Goal: Information Seeking & Learning: Learn about a topic

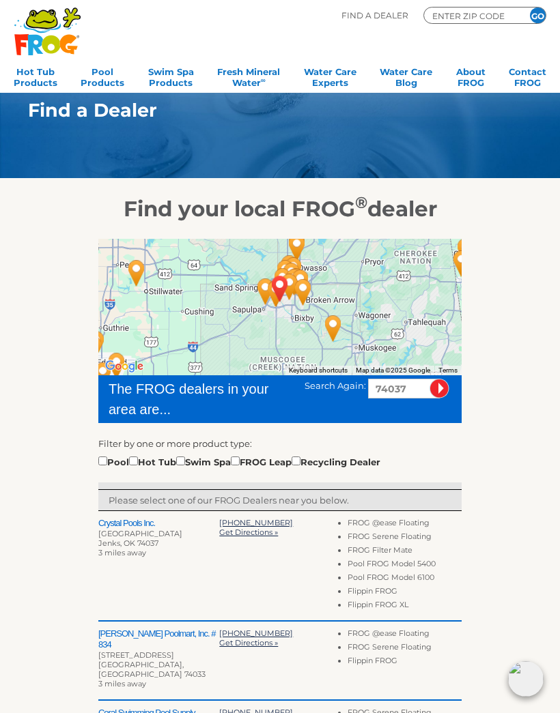
click at [138, 465] on input "checkbox" at bounding box center [133, 461] width 9 height 9
checkbox input "true"
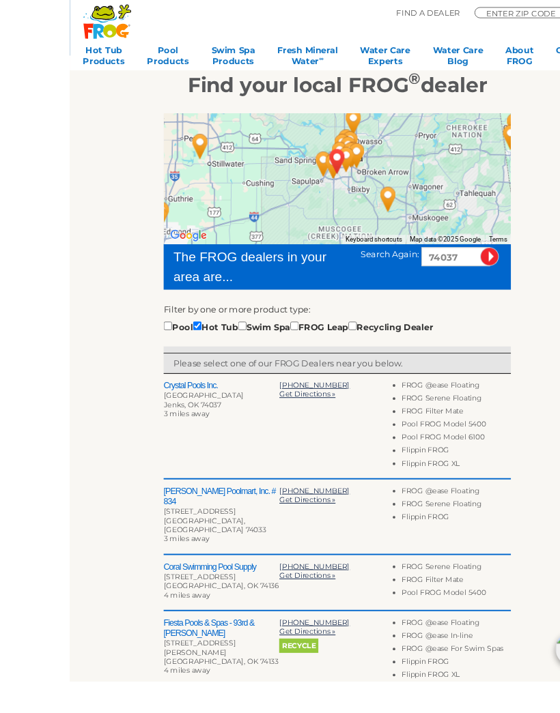
scroll to position [138, 0]
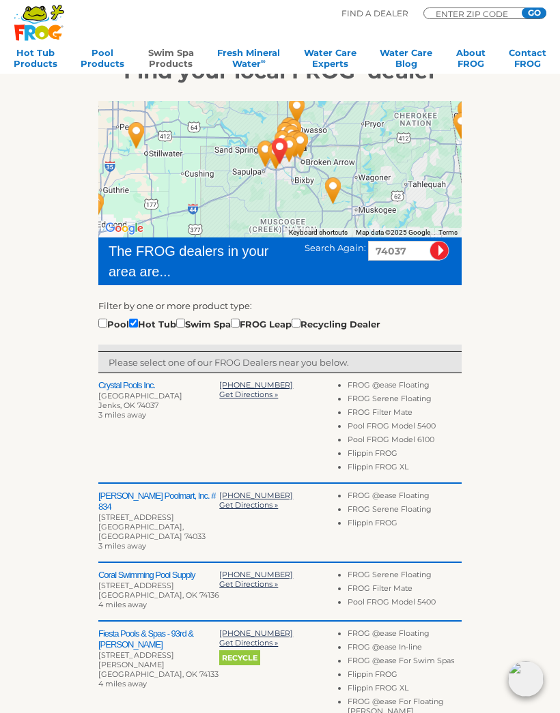
click at [183, 57] on link "Swim Spa Products" at bounding box center [171, 60] width 46 height 27
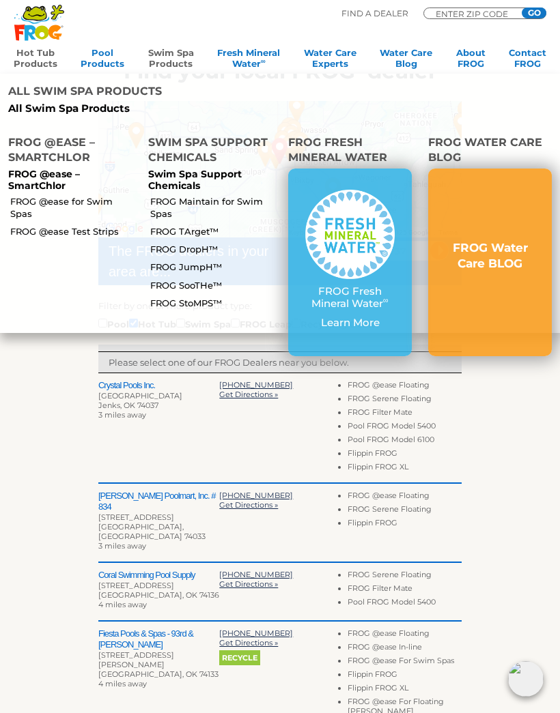
click at [34, 59] on link "Hot Tub Products" at bounding box center [36, 60] width 44 height 27
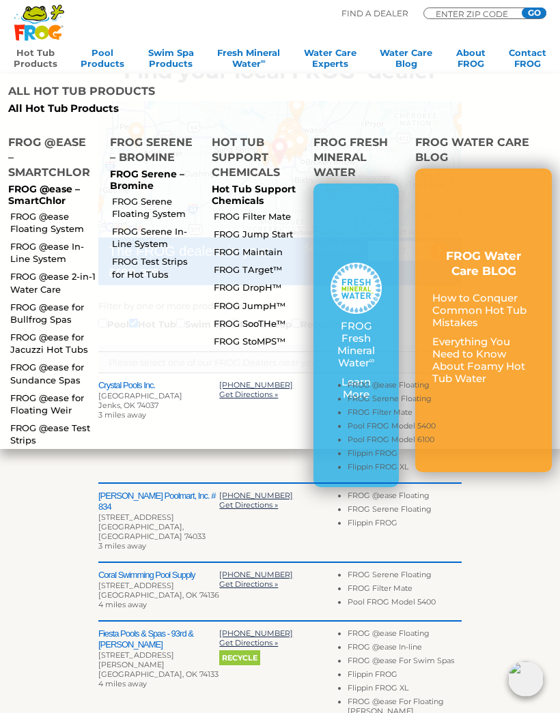
click at [63, 210] on link "FROG @ease Floating System" at bounding box center [54, 222] width 88 height 25
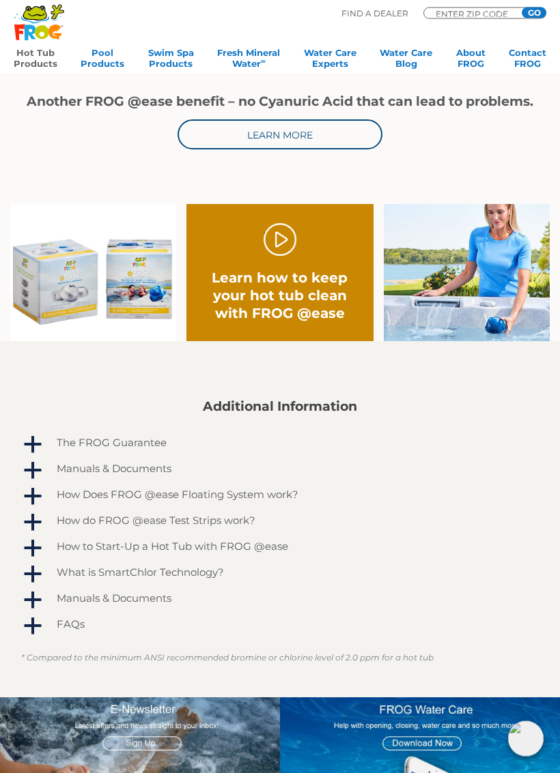
scroll to position [590, 0]
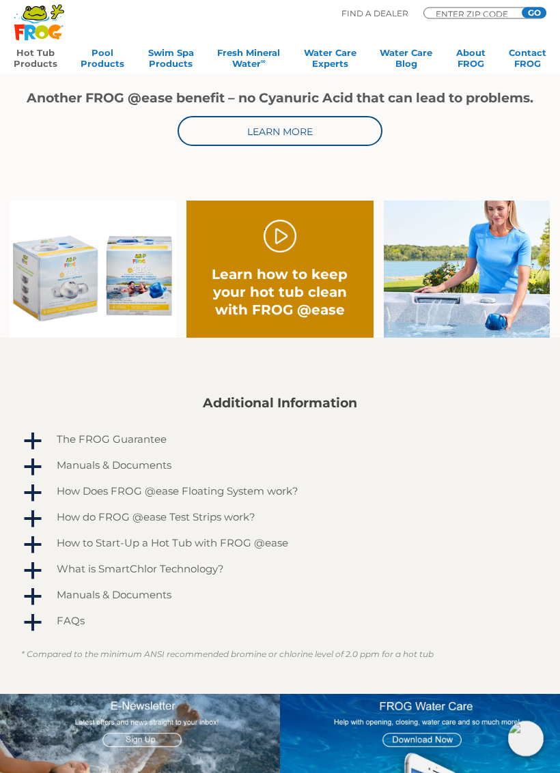
click at [278, 252] on link "." at bounding box center [279, 236] width 33 height 33
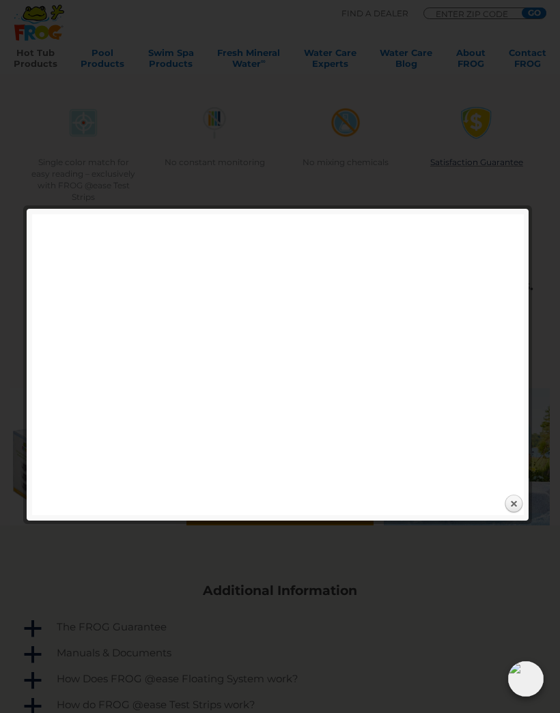
scroll to position [402, 0]
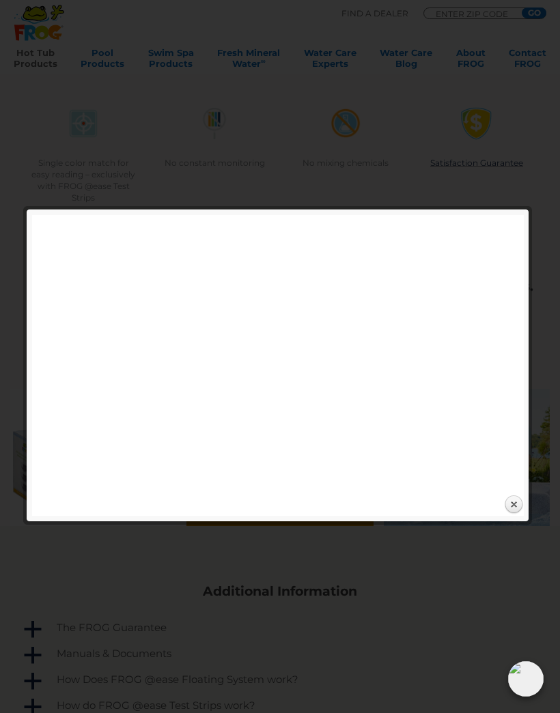
click at [503, 514] on link "Close" at bounding box center [513, 505] width 20 height 20
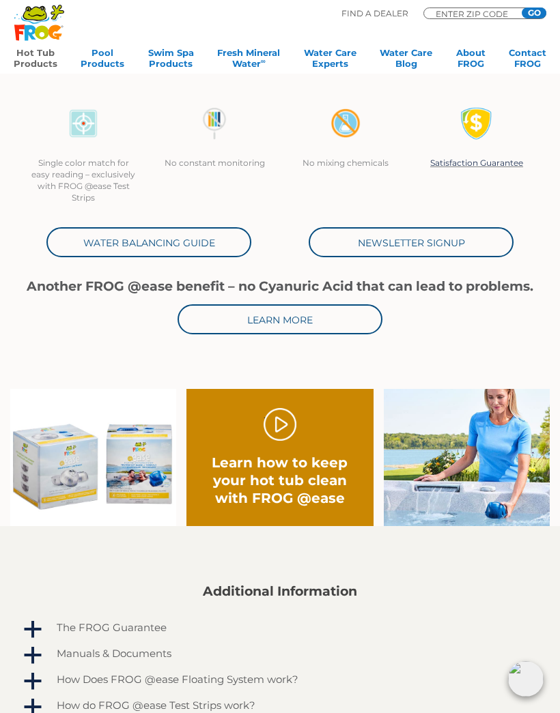
click at [283, 433] on link "." at bounding box center [279, 424] width 33 height 33
